Goal: Task Accomplishment & Management: Manage account settings

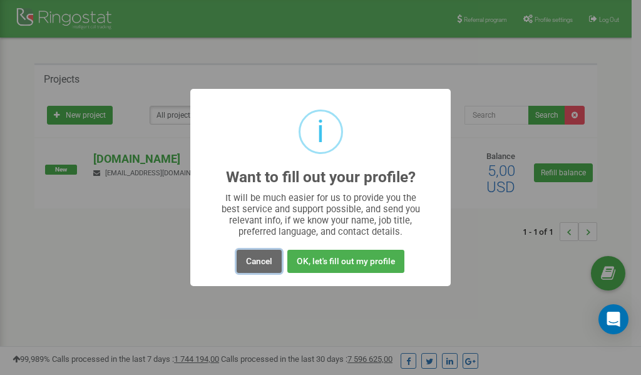
click at [267, 263] on button "Cancel" at bounding box center [259, 261] width 45 height 23
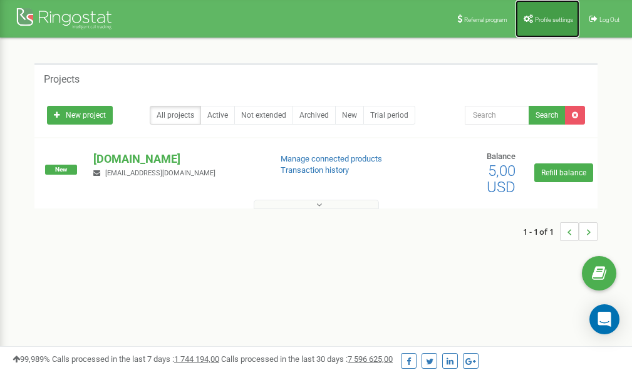
click at [545, 14] on link "Profile settings" at bounding box center [547, 19] width 64 height 38
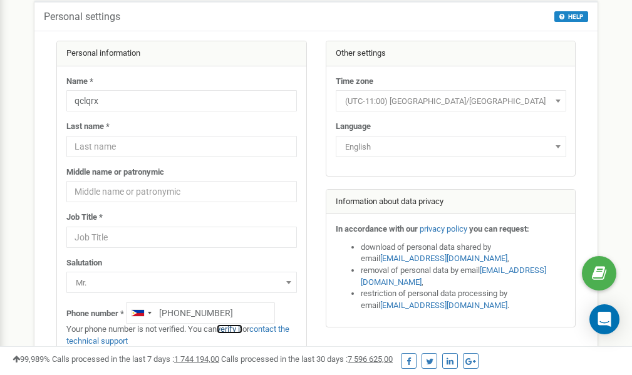
click at [232, 329] on link "verify it" at bounding box center [230, 328] width 26 height 9
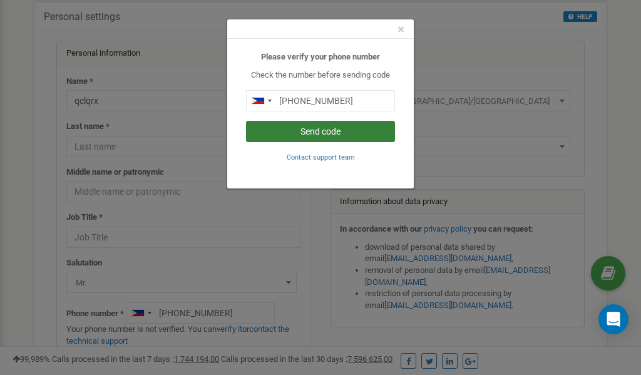
click at [326, 132] on button "Send code" at bounding box center [320, 131] width 149 height 21
